Goal: Entertainment & Leisure: Consume media (video, audio)

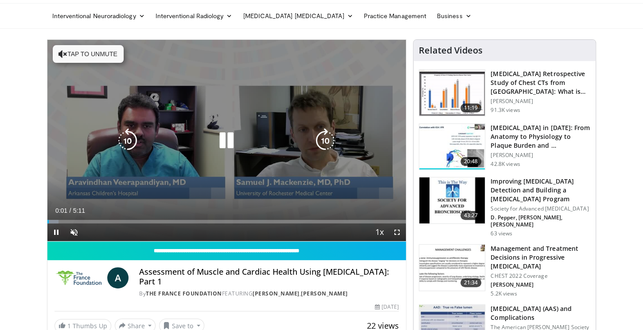
scroll to position [47, 0]
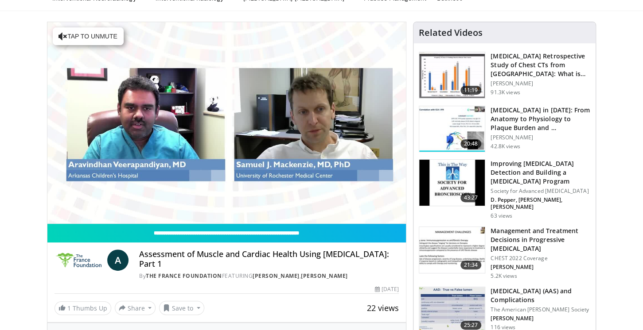
click at [321, 125] on div "10 seconds Tap to unmute" at bounding box center [226, 123] width 359 height 202
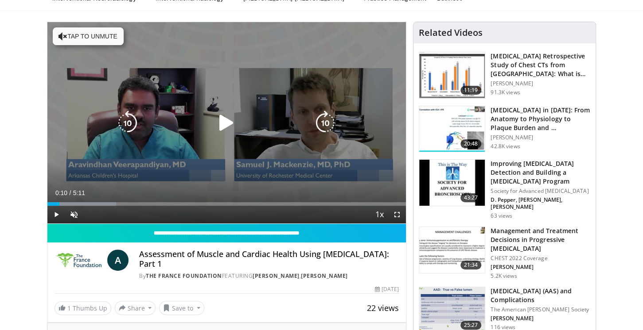
click at [322, 127] on icon "Video Player" at bounding box center [325, 123] width 25 height 25
click at [228, 124] on icon "Video Player" at bounding box center [226, 123] width 25 height 25
